Goal: Information Seeking & Learning: Check status

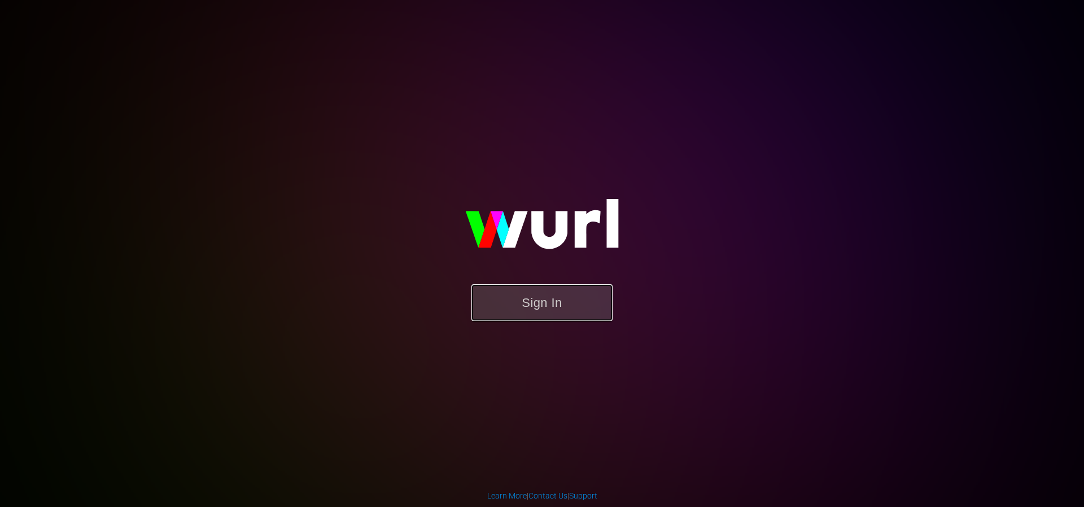
click at [532, 304] on button "Sign In" at bounding box center [542, 302] width 141 height 37
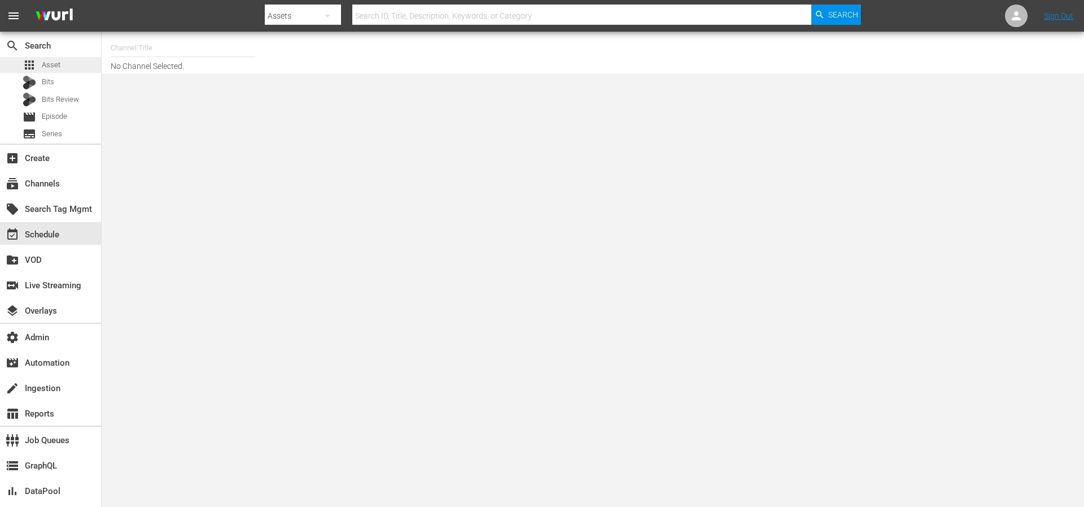
click at [55, 66] on span "Asset" at bounding box center [51, 64] width 19 height 11
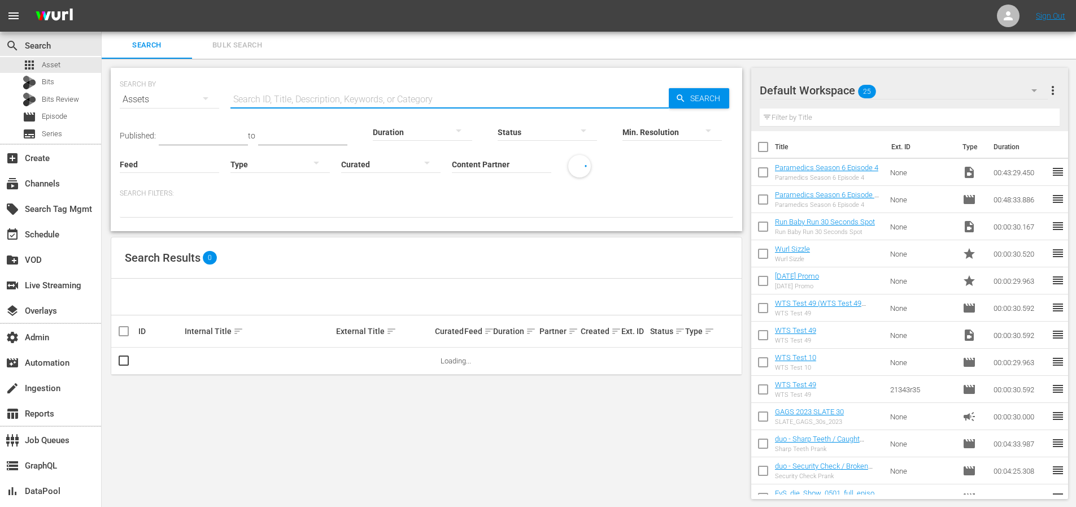
click at [293, 94] on input "text" at bounding box center [449, 99] width 438 height 27
paste input "NEW K.MOVIES_SSTV_US_W38_2025 001"
click at [715, 95] on span "Search" at bounding box center [707, 98] width 43 height 20
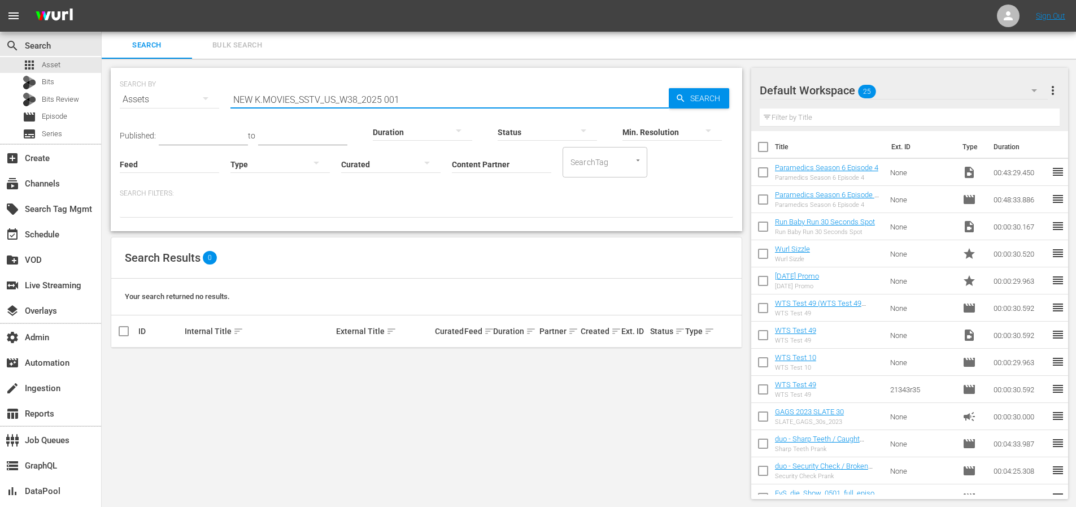
drag, startPoint x: 421, startPoint y: 98, endPoint x: 439, endPoint y: 100, distance: 17.6
click at [422, 98] on input "NEW K.MOVIES_SSTV_US_W38_2025 001" at bounding box center [449, 99] width 438 height 27
click at [684, 96] on icon "button" at bounding box center [680, 98] width 10 height 10
drag, startPoint x: 256, startPoint y: 99, endPoint x: 185, endPoint y: 98, distance: 71.2
click at [191, 98] on div "SEARCH BY Search By Assets Search ID, Title, Description, Keywords, or Category…" at bounding box center [426, 92] width 613 height 41
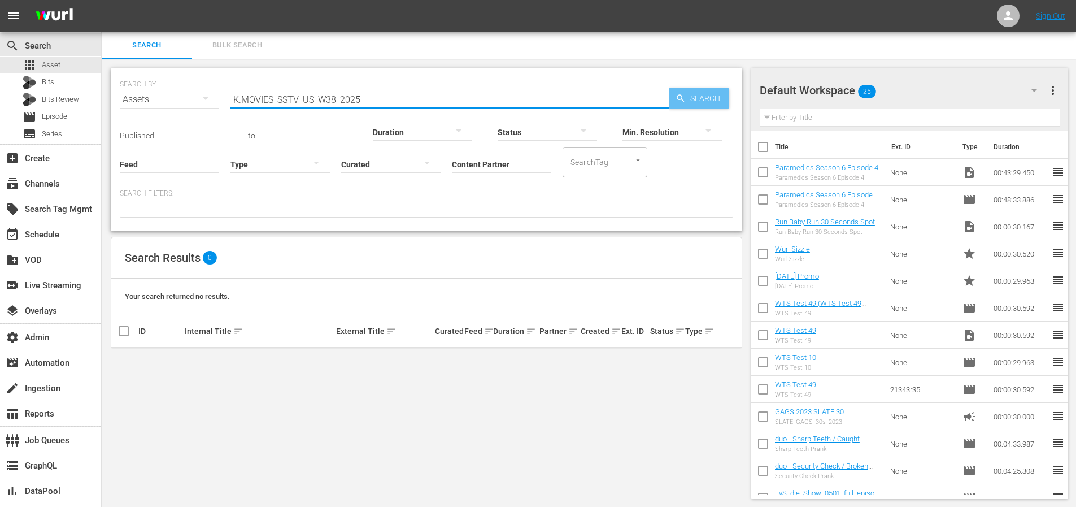
click at [694, 99] on span "Search" at bounding box center [707, 98] width 43 height 20
drag, startPoint x: 407, startPoint y: 98, endPoint x: 221, endPoint y: 90, distance: 185.9
click at [223, 91] on div "SEARCH BY Search By Assets Search ID, Title, Description, Keywords, or Category…" at bounding box center [426, 92] width 613 height 41
paste input "text"
type input "MOVIES_SSTV_US_W38_2025"
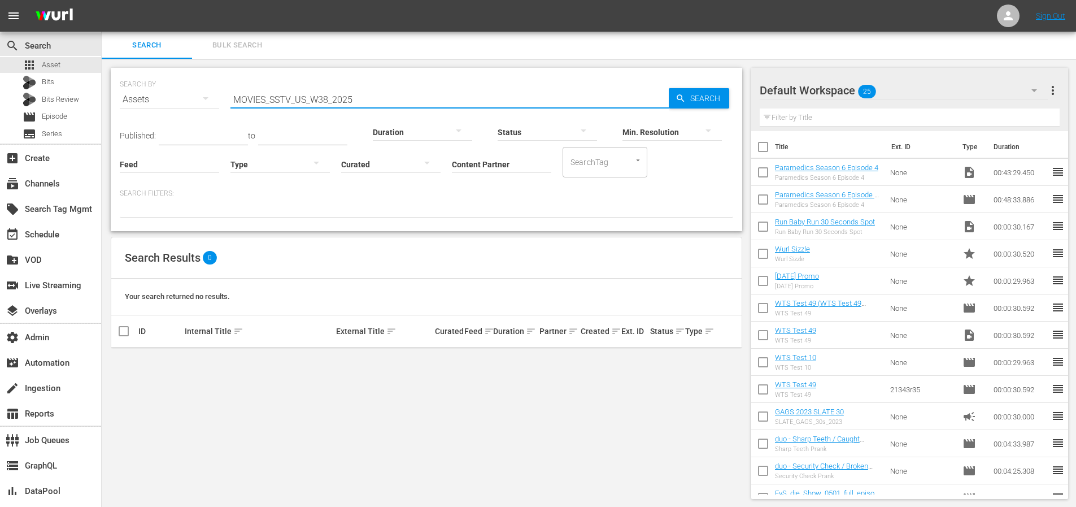
click at [710, 104] on div "Min. Resolution" at bounding box center [671, 124] width 99 height 41
click at [708, 101] on span "Search" at bounding box center [707, 98] width 43 height 20
drag, startPoint x: 383, startPoint y: 97, endPoint x: 180, endPoint y: 91, distance: 203.4
click at [190, 93] on div "SEARCH BY Search By Assets Search ID, Title, Description, Keywords, or Category…" at bounding box center [426, 92] width 613 height 41
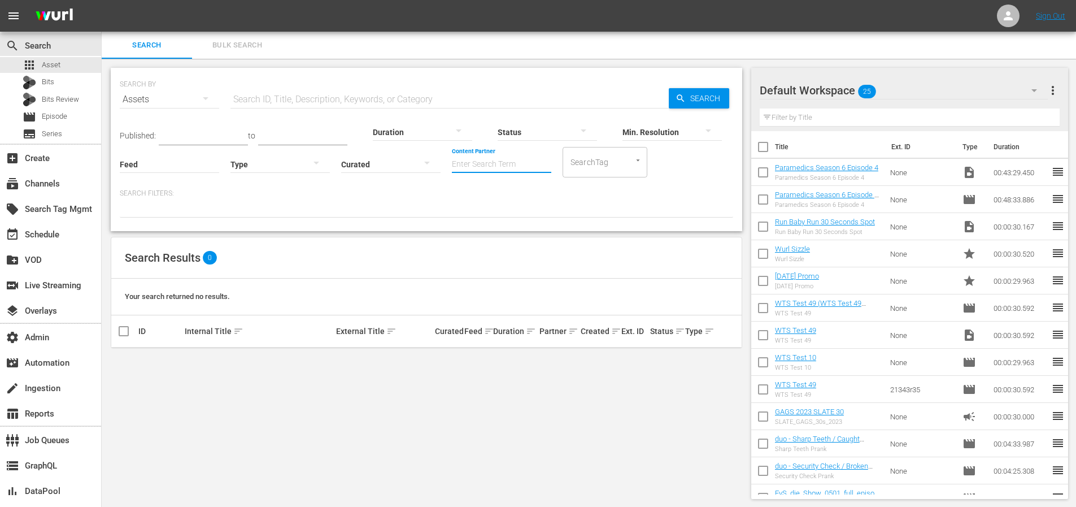
click at [495, 169] on input "Content Partner" at bounding box center [501, 165] width 99 height 41
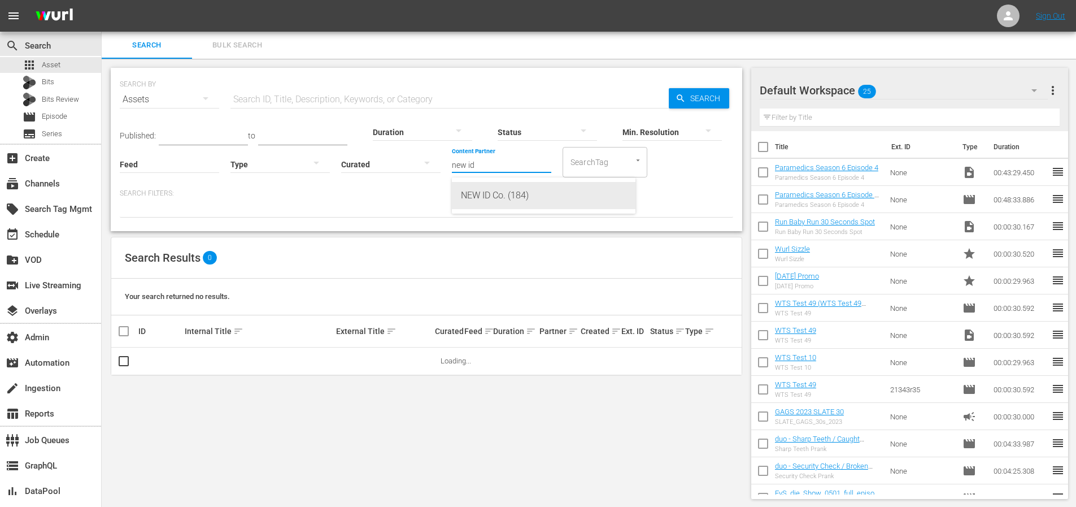
click at [513, 190] on div "NEW ID Co. (184)" at bounding box center [543, 195] width 165 height 27
type input "NEW ID Co. (184)"
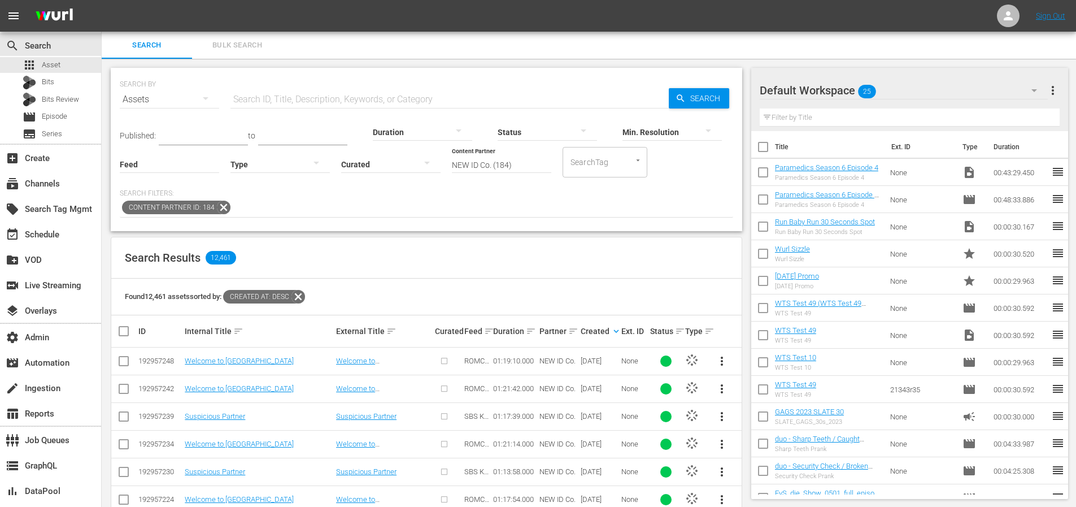
click at [524, 136] on div at bounding box center [547, 132] width 99 height 32
click at [522, 165] on div "ERROR" at bounding box center [541, 167] width 99 height 18
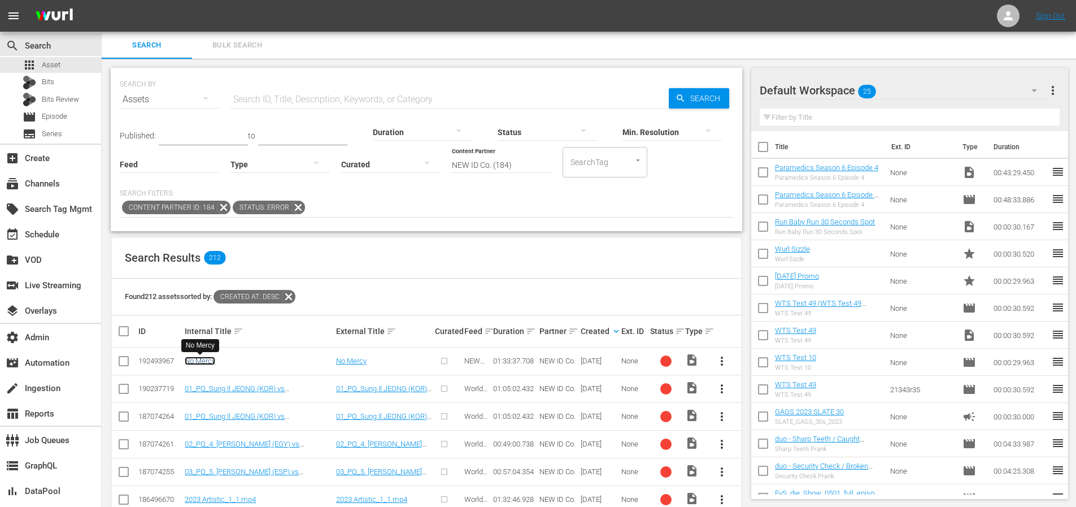
click at [198, 363] on link "No Mercy" at bounding box center [200, 360] width 30 height 8
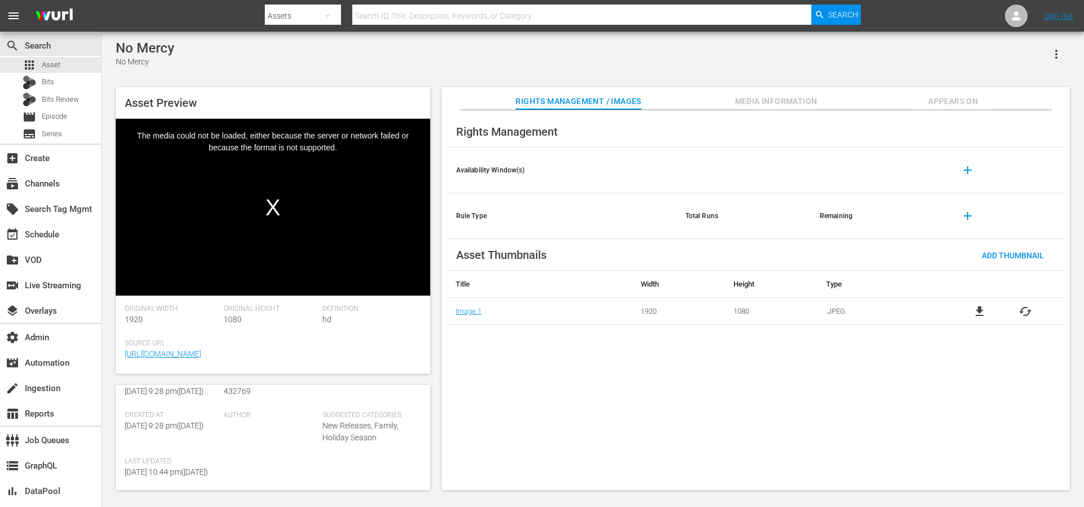
scroll to position [159, 0]
drag, startPoint x: 383, startPoint y: 76, endPoint x: 375, endPoint y: 76, distance: 7.9
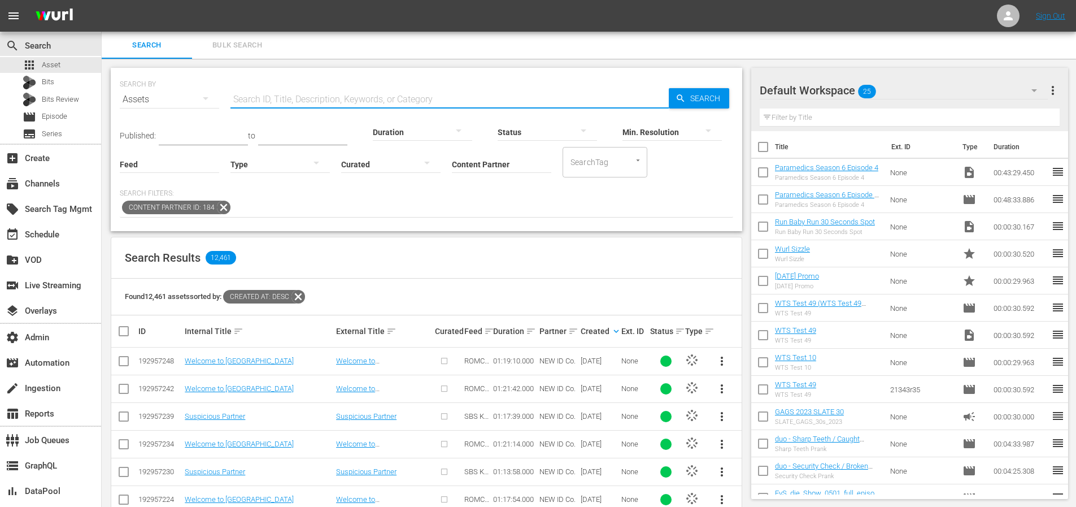
click at [289, 105] on input "text" at bounding box center [449, 99] width 438 height 27
type input "NO Mercy"
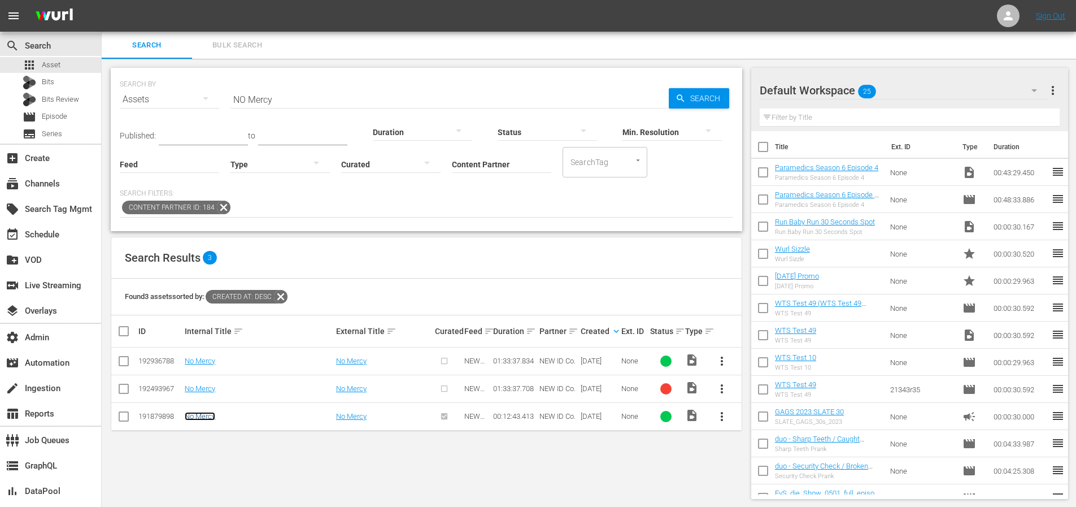
click at [212, 416] on link "No Mercy" at bounding box center [200, 416] width 30 height 8
click at [199, 359] on link "No Mercy" at bounding box center [200, 360] width 30 height 8
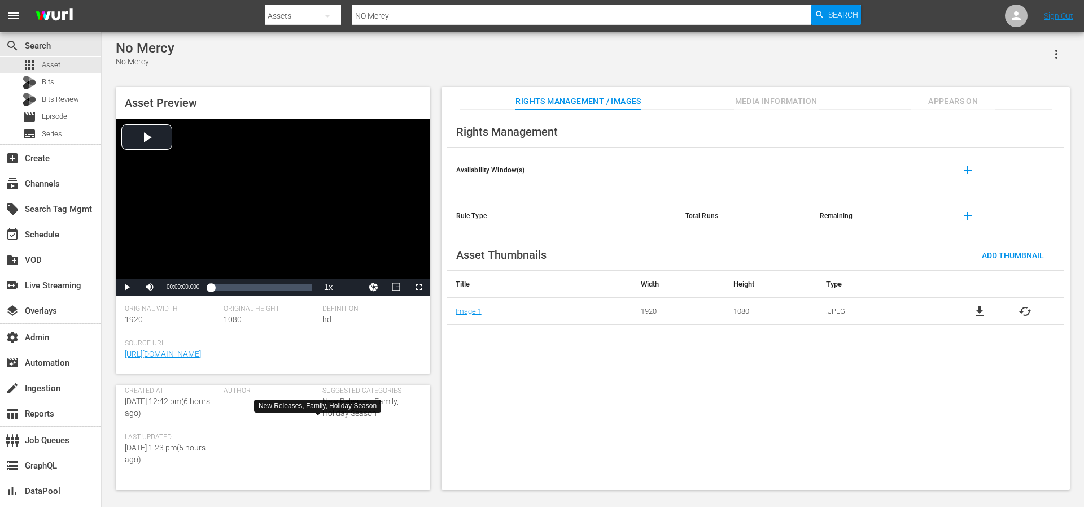
scroll to position [86, 0]
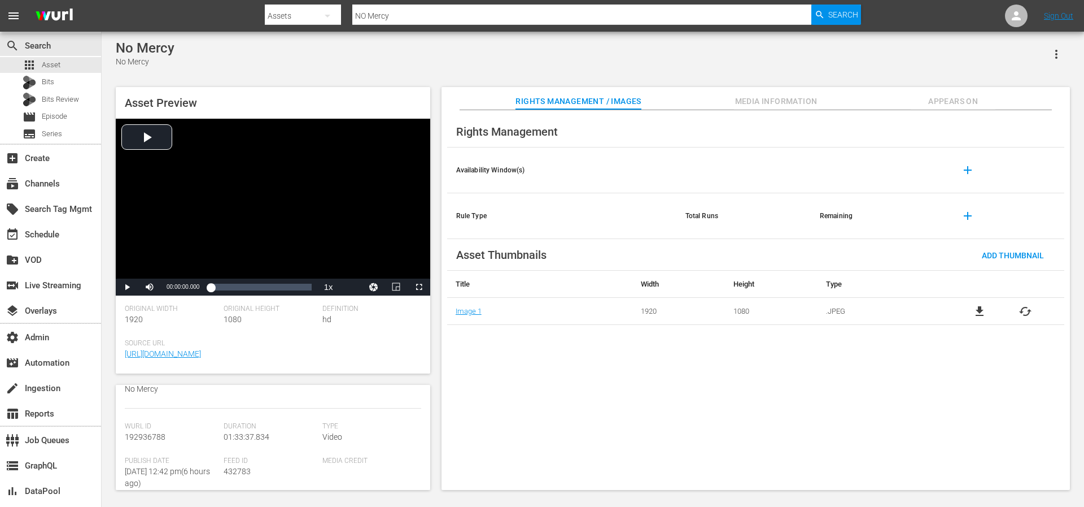
click at [242, 473] on span "432783" at bounding box center [237, 470] width 27 height 9
copy span "432783"
click at [151, 134] on div "Video Player" at bounding box center [273, 199] width 315 height 160
click at [287, 288] on div "Loaded : 0.43% 01:03:07.303 00:00:01.082" at bounding box center [261, 286] width 101 height 11
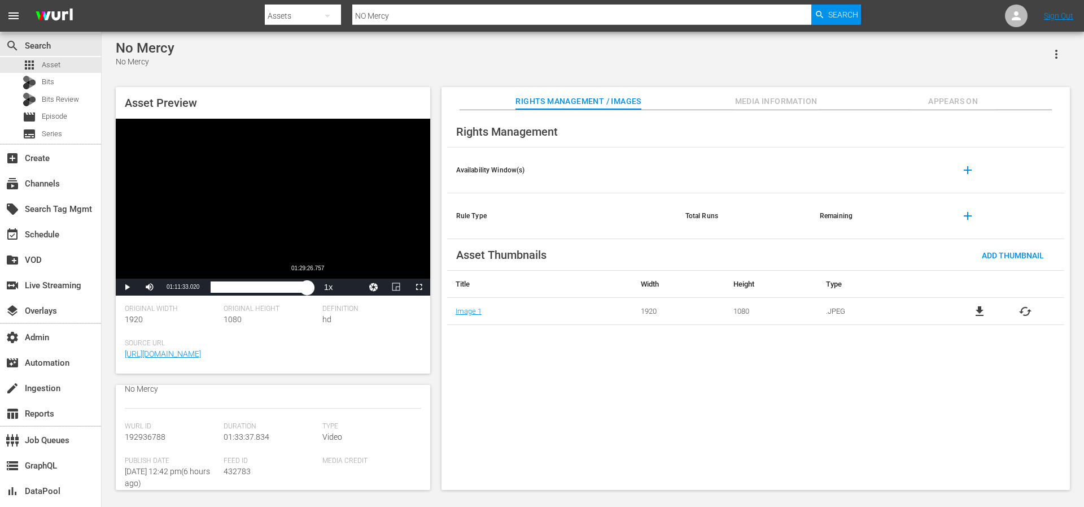
click at [307, 290] on div "Loaded : 76.76% 01:29:26.757 01:11:33.146" at bounding box center [261, 286] width 101 height 11
click at [307, 290] on div "01:29:27.400" at bounding box center [259, 286] width 96 height 11
click at [309, 290] on div "01:31:32.565" at bounding box center [260, 286] width 99 height 11
click at [308, 290] on div "01:32:03.362" at bounding box center [260, 286] width 99 height 11
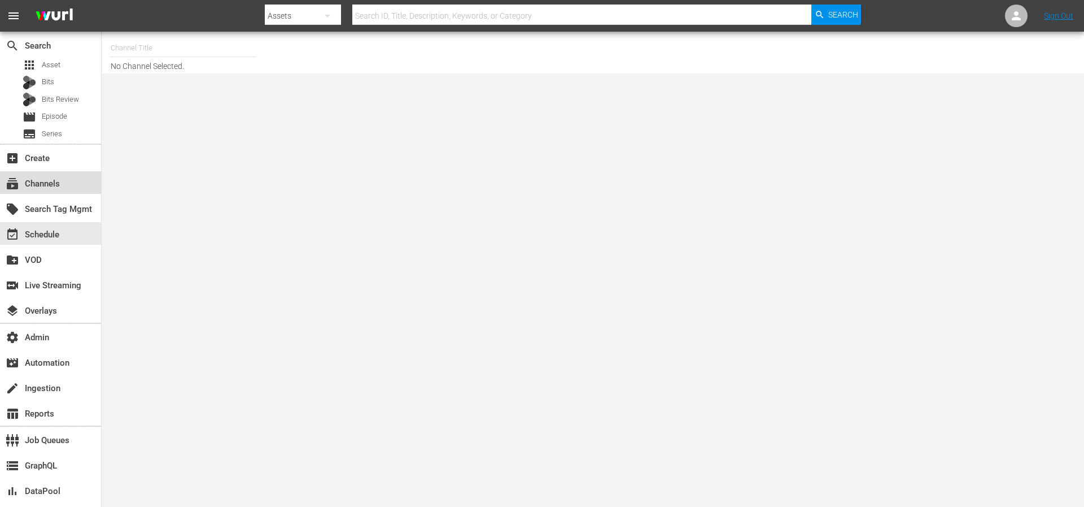
click at [63, 188] on div "subscriptions Channels" at bounding box center [50, 182] width 101 height 23
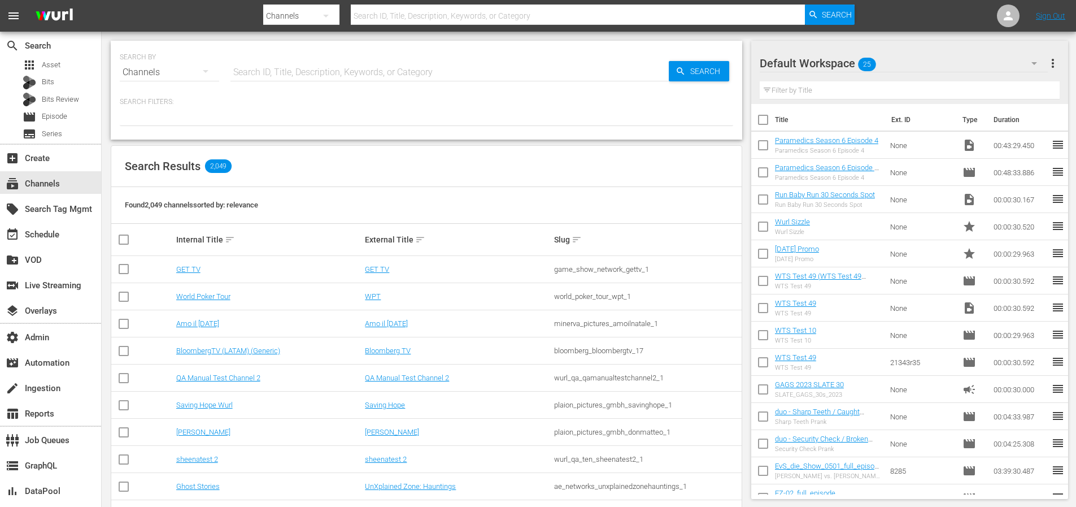
click at [373, 71] on input "text" at bounding box center [449, 72] width 438 height 27
type input "pickle"
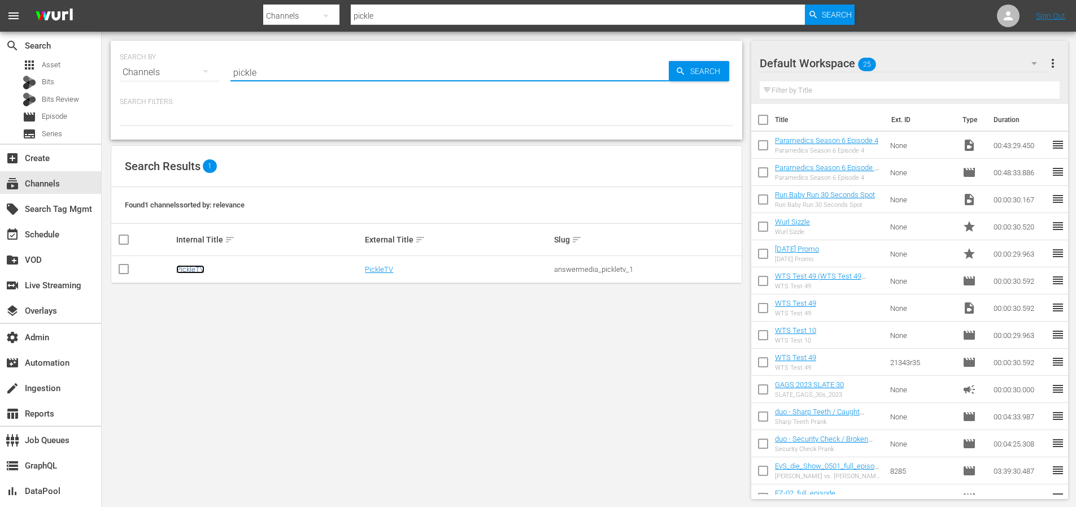
click at [190, 266] on link "PickleTV" at bounding box center [190, 269] width 28 height 8
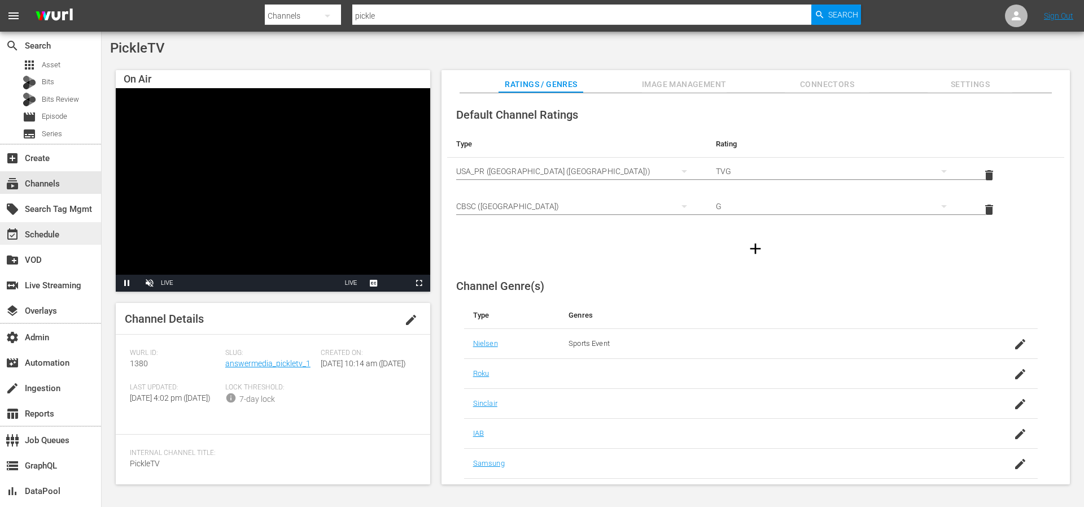
click at [42, 234] on div "event_available Schedule" at bounding box center [31, 233] width 63 height 10
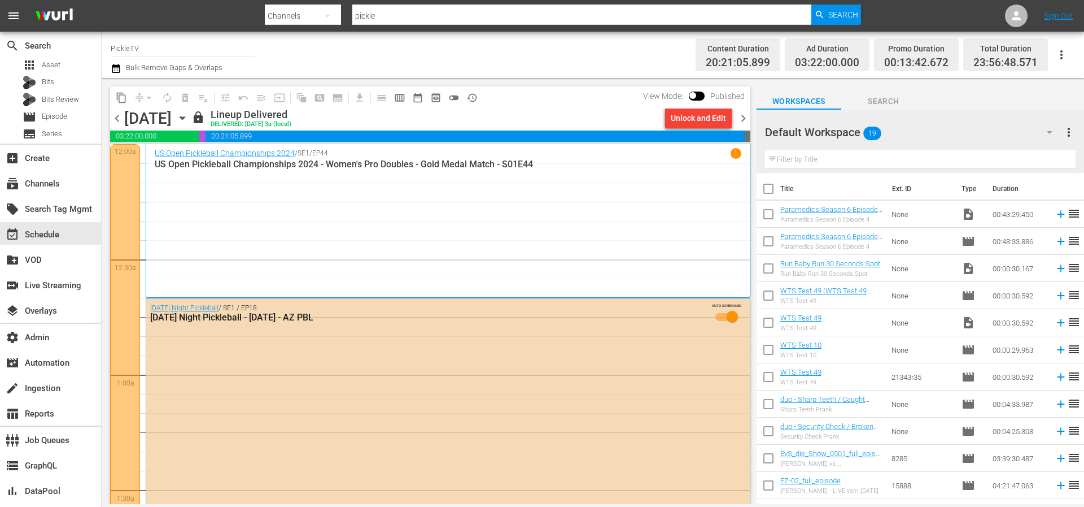
click at [117, 120] on span "chevron_left" at bounding box center [117, 118] width 14 height 14
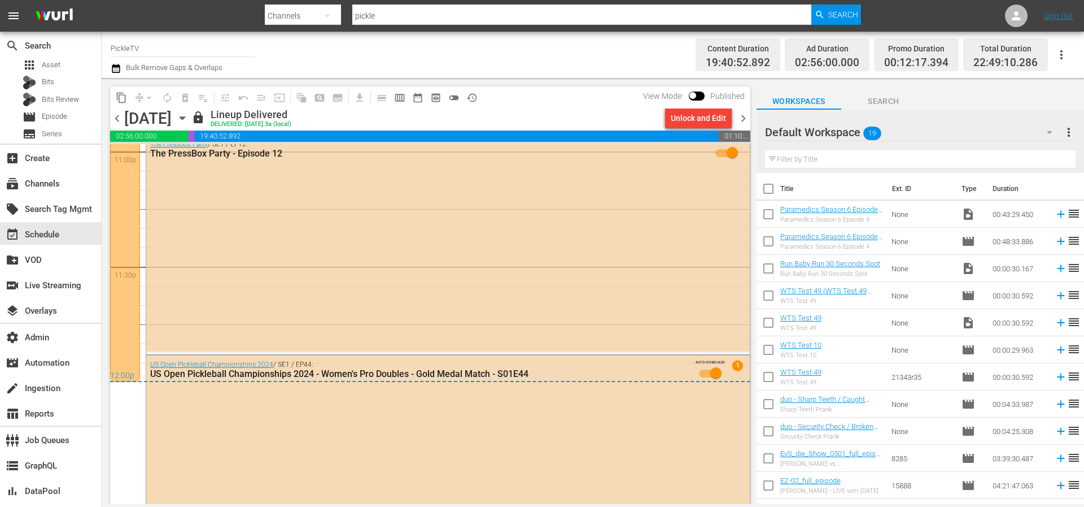
scroll to position [5324, 0]
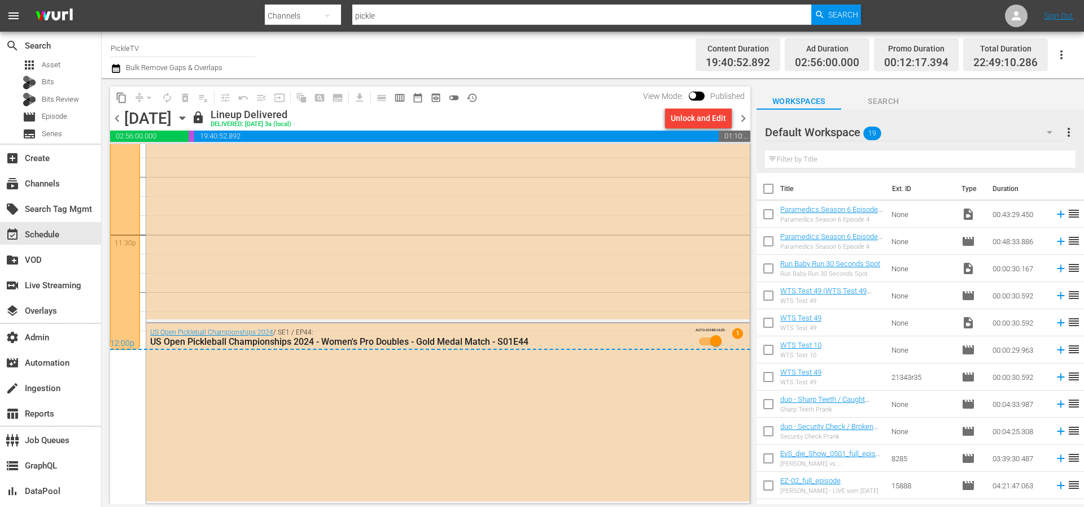
click at [115, 117] on span "chevron_left" at bounding box center [117, 118] width 14 height 14
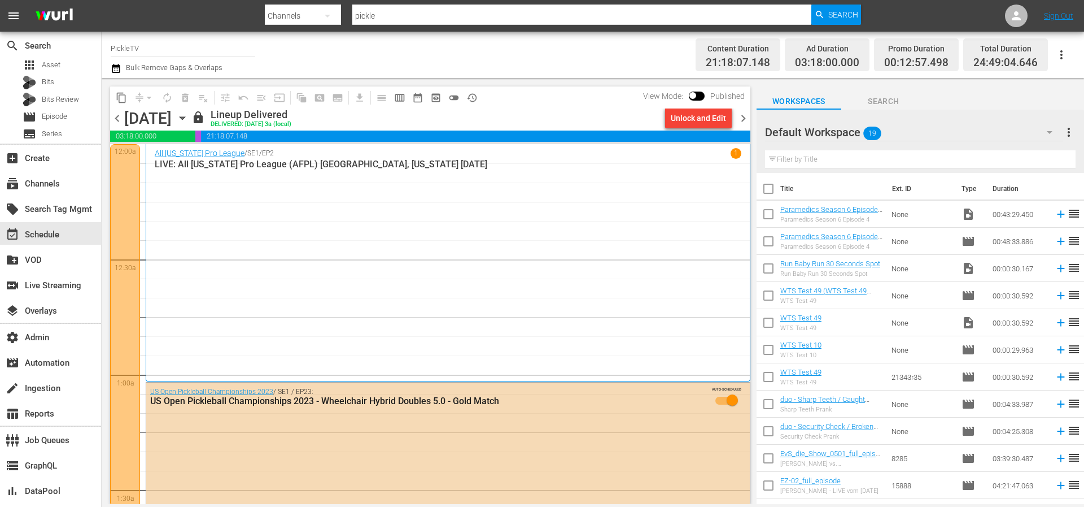
click at [119, 121] on span "chevron_left" at bounding box center [117, 118] width 14 height 14
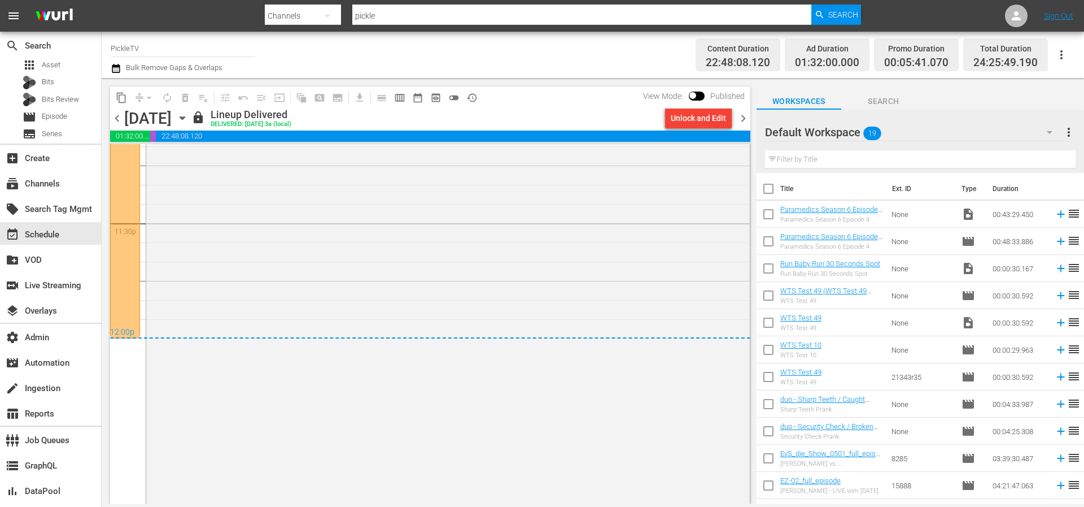
scroll to position [5408, 0]
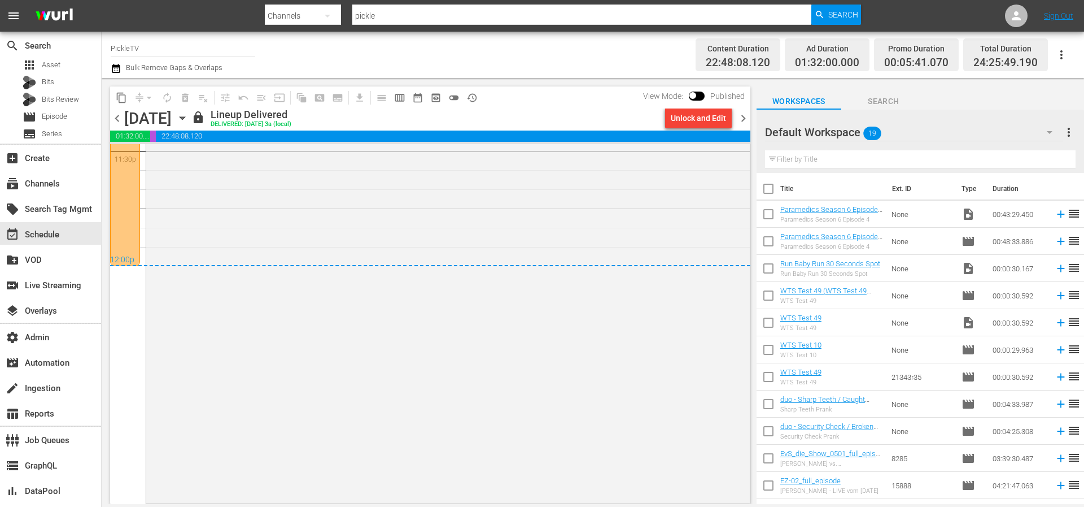
click at [745, 121] on span "chevron_right" at bounding box center [743, 118] width 14 height 14
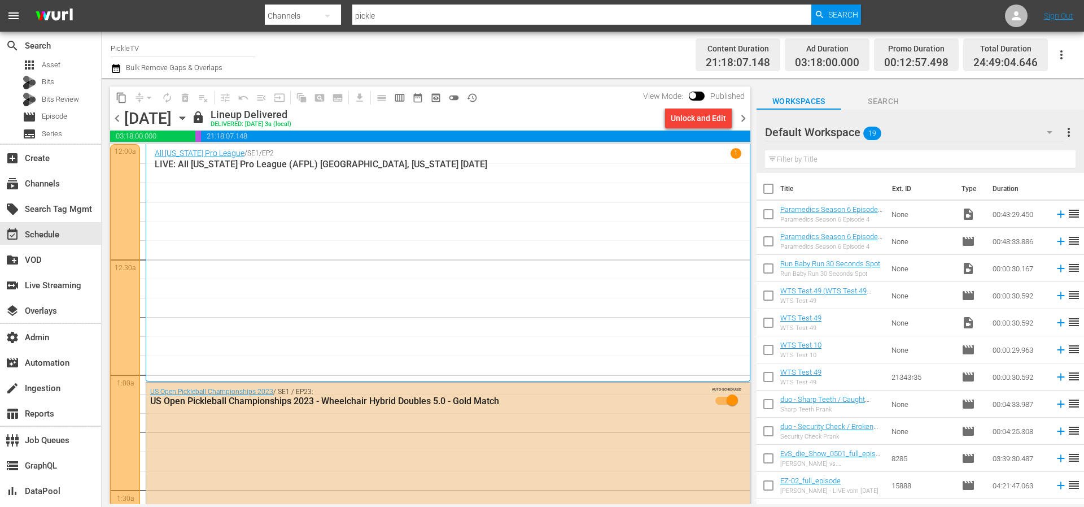
click at [638, 234] on div "All Florida Pro League / SE1 / EP2 1 LIVE: All Florida Pro League (AFPL) Sunris…" at bounding box center [448, 262] width 587 height 229
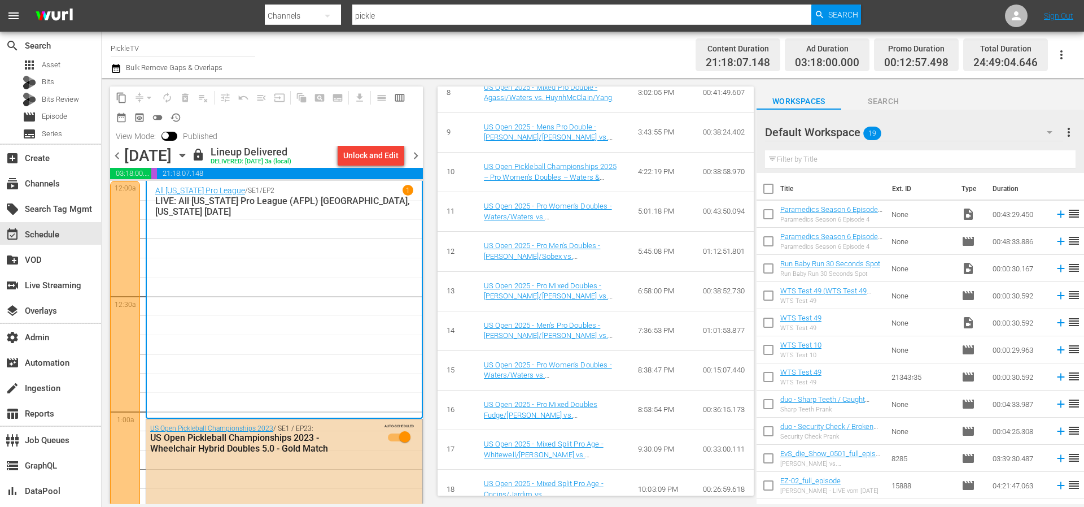
scroll to position [952, 0]
